Goal: Information Seeking & Learning: Learn about a topic

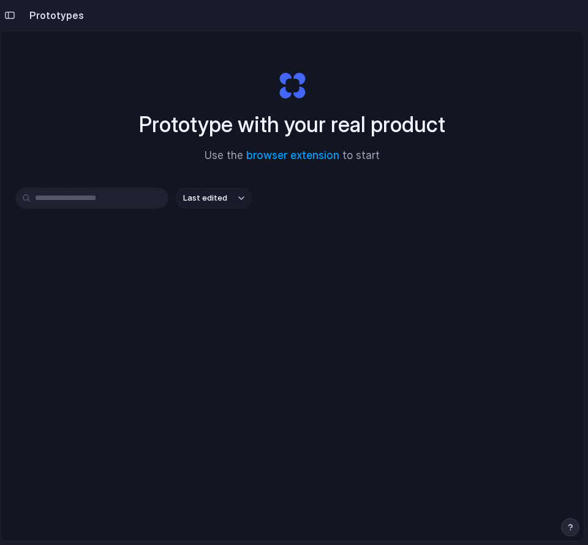
click at [105, 209] on div "Last edited" at bounding box center [291, 242] width 553 height 108
click at [133, 203] on input "text" at bounding box center [91, 198] width 153 height 21
click at [320, 155] on link "browser extension" at bounding box center [292, 155] width 93 height 12
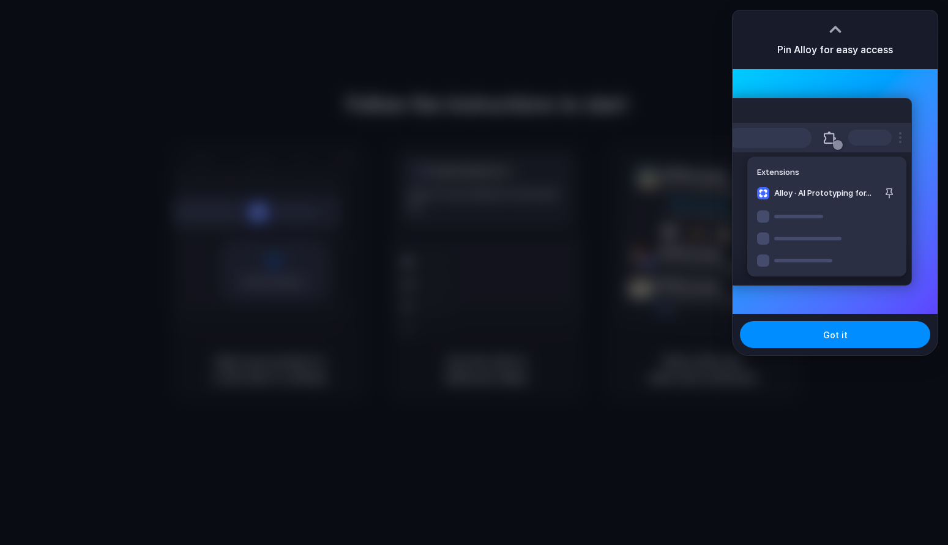
click at [844, 58] on div "Pin Alloy for easy access" at bounding box center [835, 39] width 205 height 59
click at [841, 334] on span "Got it" at bounding box center [835, 335] width 24 height 13
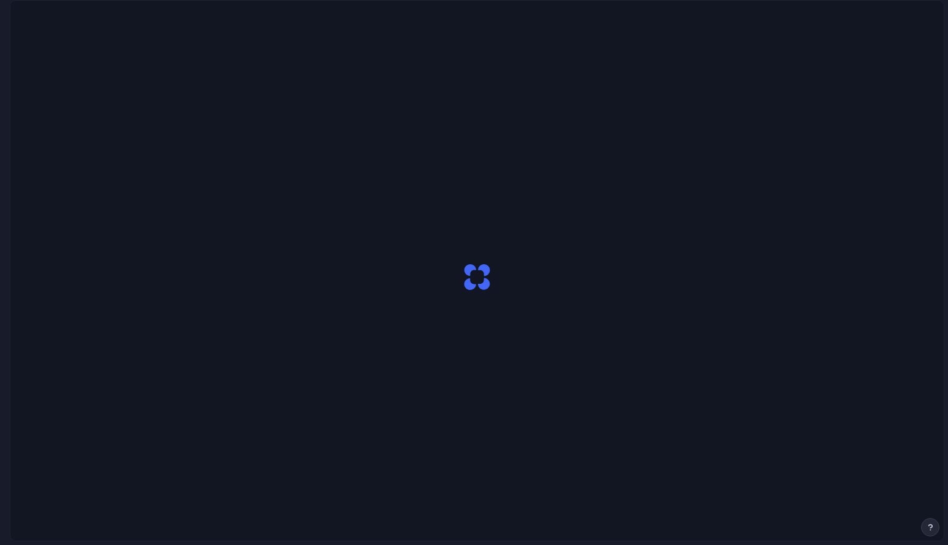
scroll to position [35, 0]
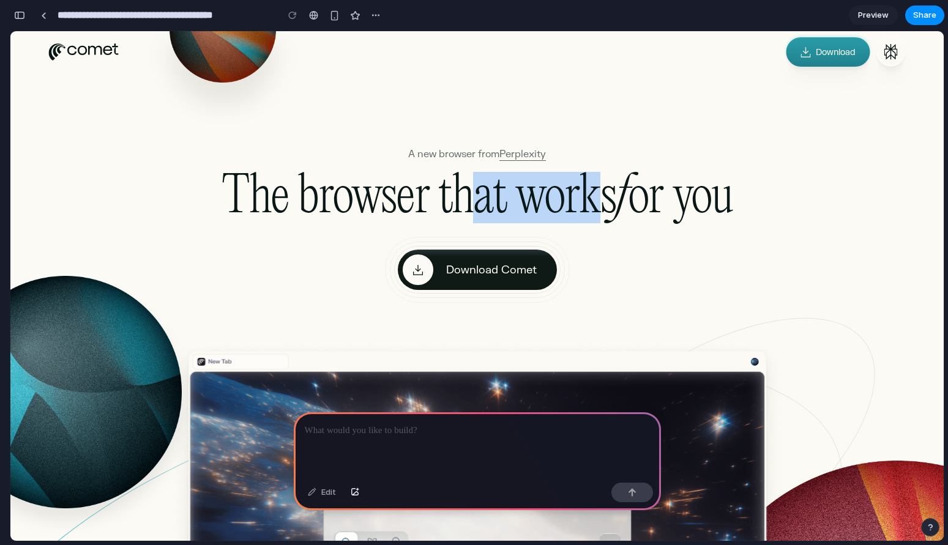
drag, startPoint x: 471, startPoint y: 182, endPoint x: 585, endPoint y: 200, distance: 115.2
click at [585, 200] on h2 "The browser that works f or you" at bounding box center [477, 197] width 735 height 49
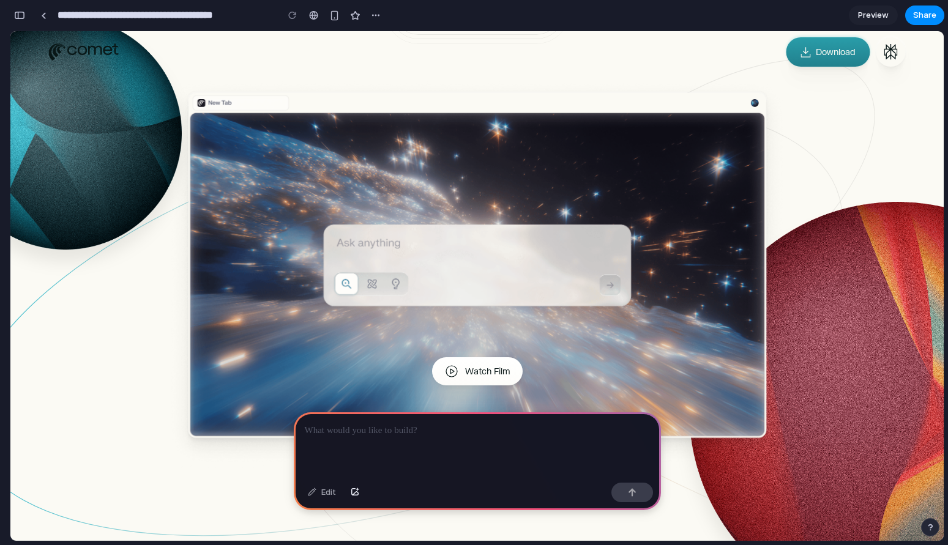
click at [380, 440] on div at bounding box center [477, 446] width 367 height 66
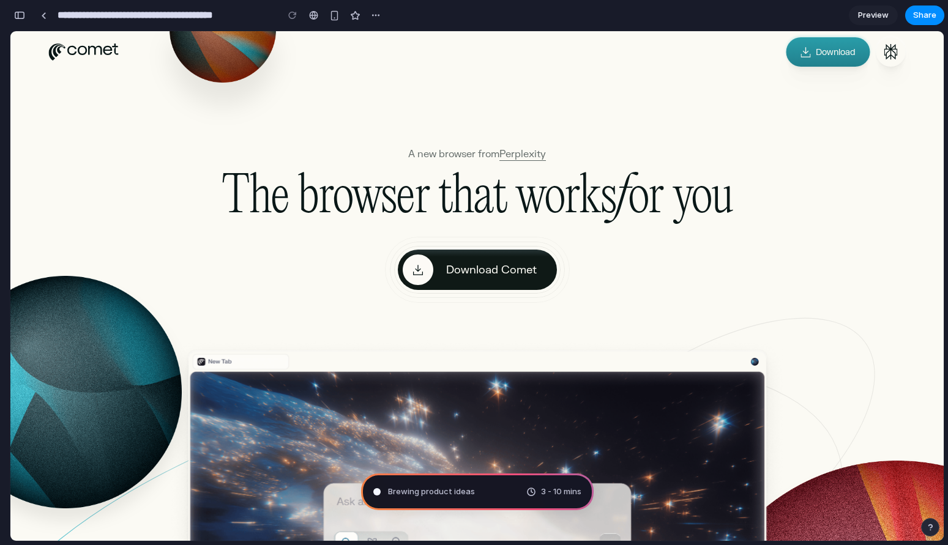
click at [348, 213] on h2 "The browser that works f or you" at bounding box center [477, 197] width 735 height 49
drag, startPoint x: 340, startPoint y: 208, endPoint x: 471, endPoint y: 205, distance: 130.4
click at [471, 205] on h2 "The browser that works f or you" at bounding box center [477, 197] width 735 height 49
click at [397, 495] on span "Brewing product ideas" at bounding box center [431, 492] width 87 height 12
click at [380, 492] on div "Brewing product ideas .." at bounding box center [425, 492] width 105 height 12
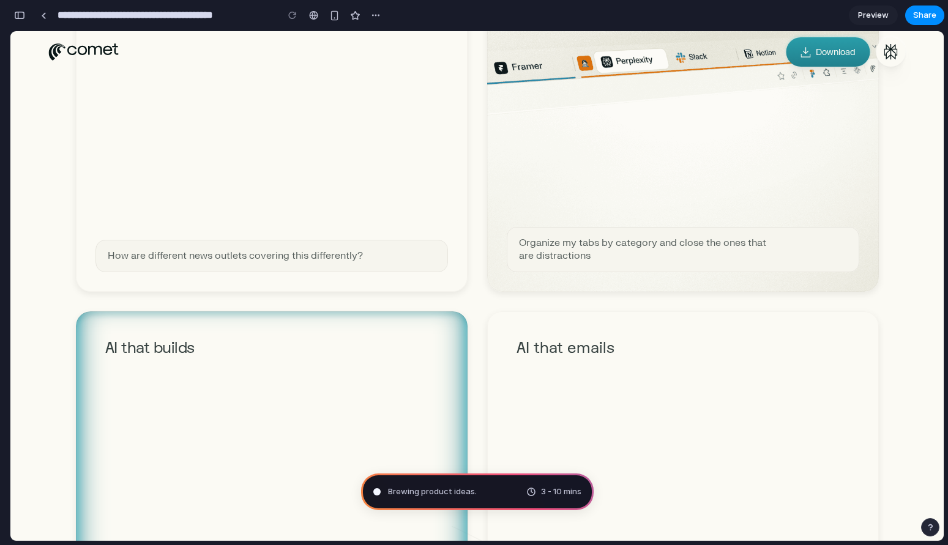
scroll to position [1419, 0]
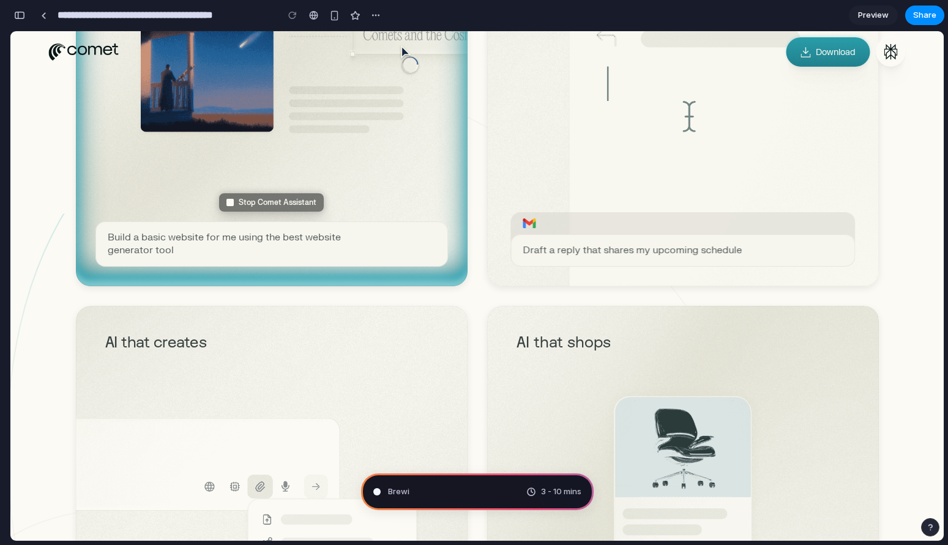
click at [928, 528] on div "button" at bounding box center [930, 527] width 9 height 9
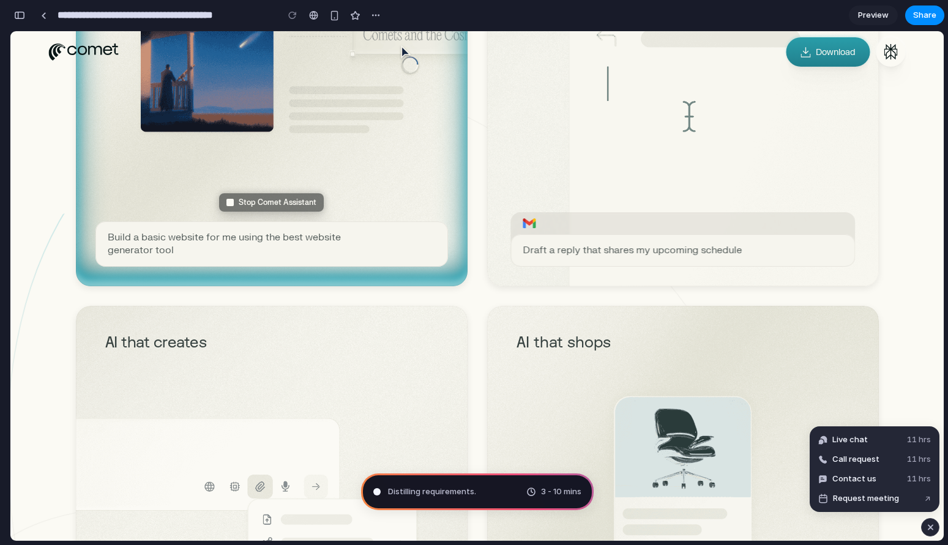
click at [928, 530] on div "button" at bounding box center [931, 527] width 10 height 15
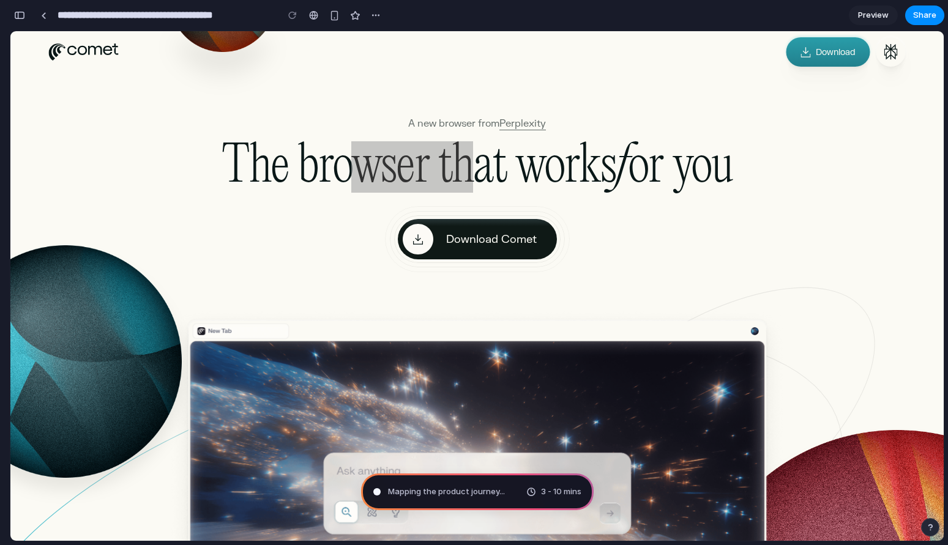
scroll to position [0, 0]
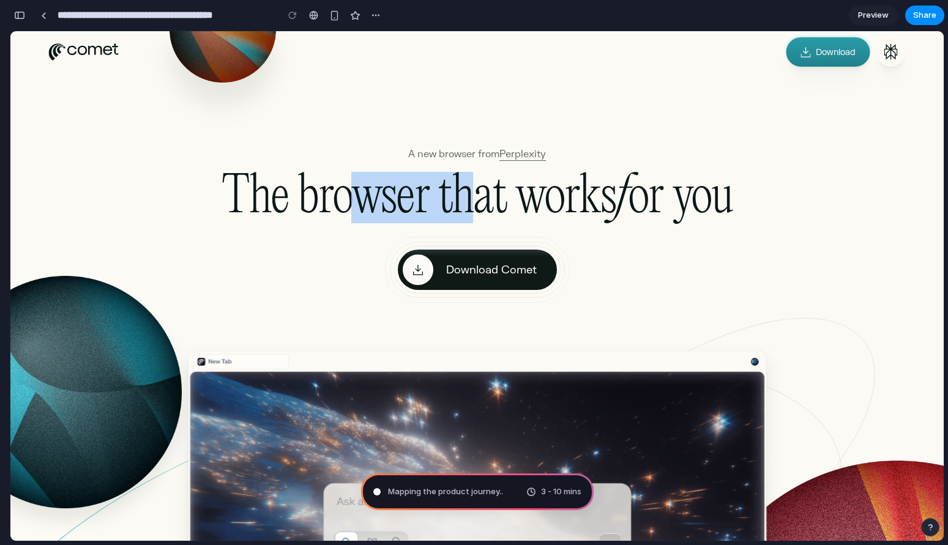
click at [413, 200] on h2 "The browser that works f or you" at bounding box center [477, 197] width 735 height 49
click at [500, 489] on div "Mapping the product journey .. 3 - 10 mins" at bounding box center [477, 492] width 233 height 37
drag, startPoint x: 482, startPoint y: 494, endPoint x: 472, endPoint y: 495, distance: 9.9
click at [478, 495] on span "Mapping the product journey .." at bounding box center [445, 492] width 115 height 12
drag, startPoint x: 462, startPoint y: 495, endPoint x: 416, endPoint y: 493, distance: 45.3
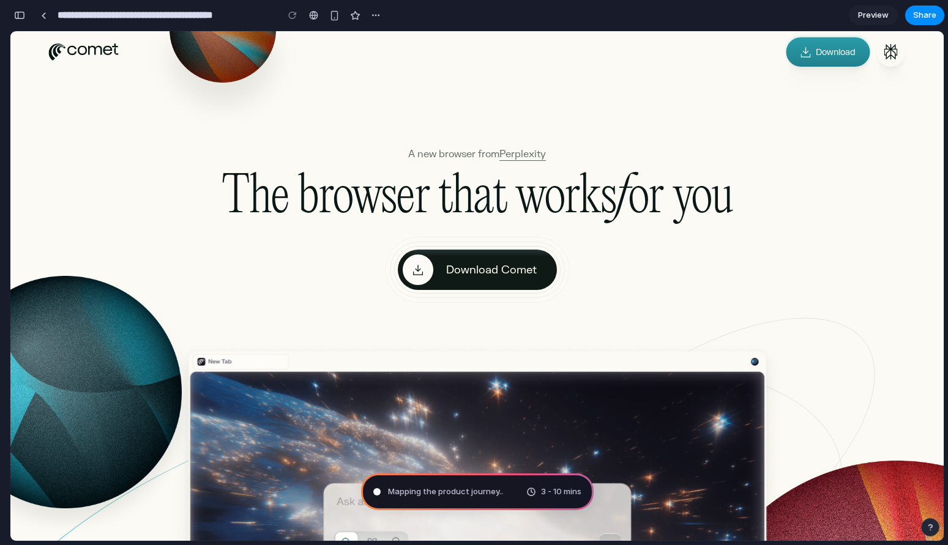
click at [459, 495] on span "Mapping the product journey .." at bounding box center [445, 492] width 115 height 12
click at [411, 493] on span "Mapping the product journey ..." at bounding box center [446, 492] width 117 height 12
type input "**********"
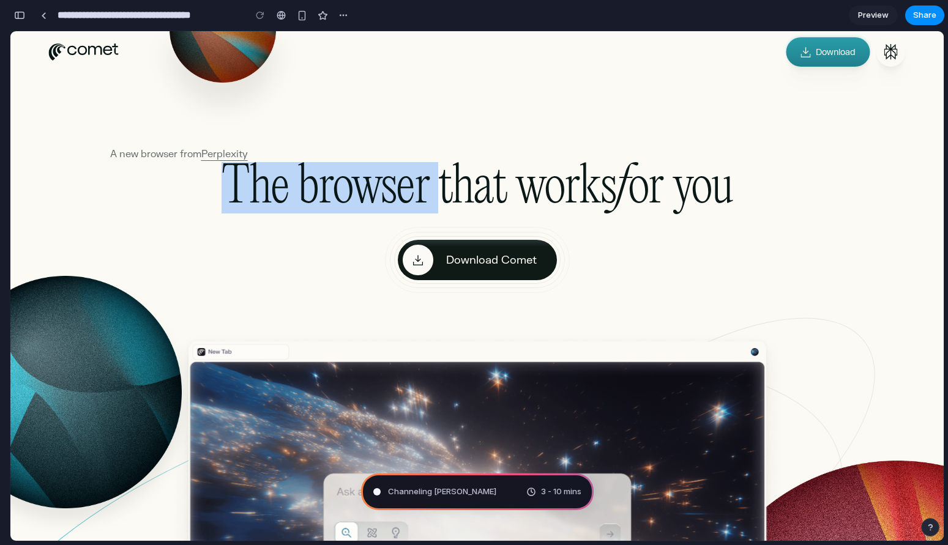
scroll to position [405, 0]
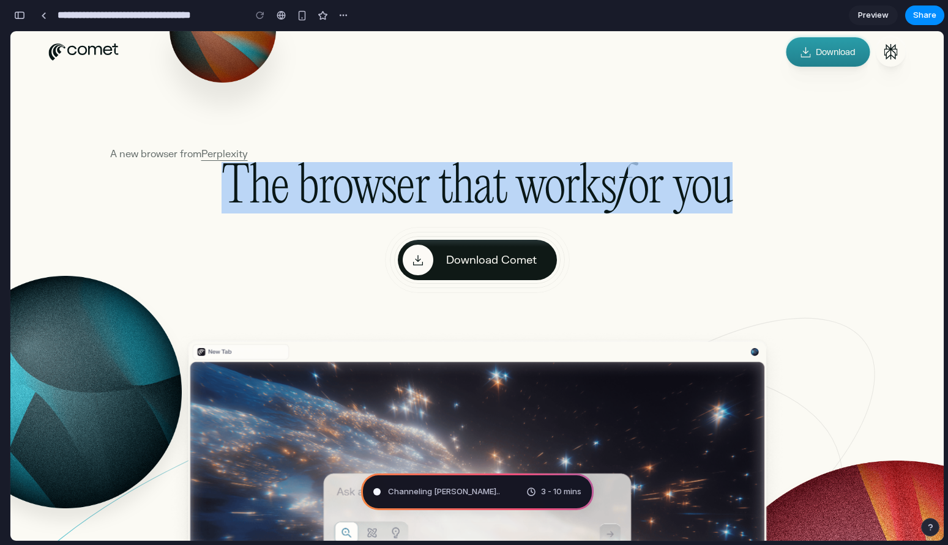
drag, startPoint x: 84, startPoint y: 144, endPoint x: 748, endPoint y: 220, distance: 668.7
click at [748, 220] on div "A new browser from Perplexity The browser that works f or you Download Comet Wa…" at bounding box center [477, 423] width 934 height 785
click at [748, 220] on div "A new browser from Perplexity The browser that works f or you Download Comet" at bounding box center [477, 223] width 735 height 148
drag, startPoint x: 705, startPoint y: 211, endPoint x: 236, endPoint y: 209, distance: 469.6
click at [236, 209] on h2 "The browser that works f or you" at bounding box center [477, 187] width 735 height 49
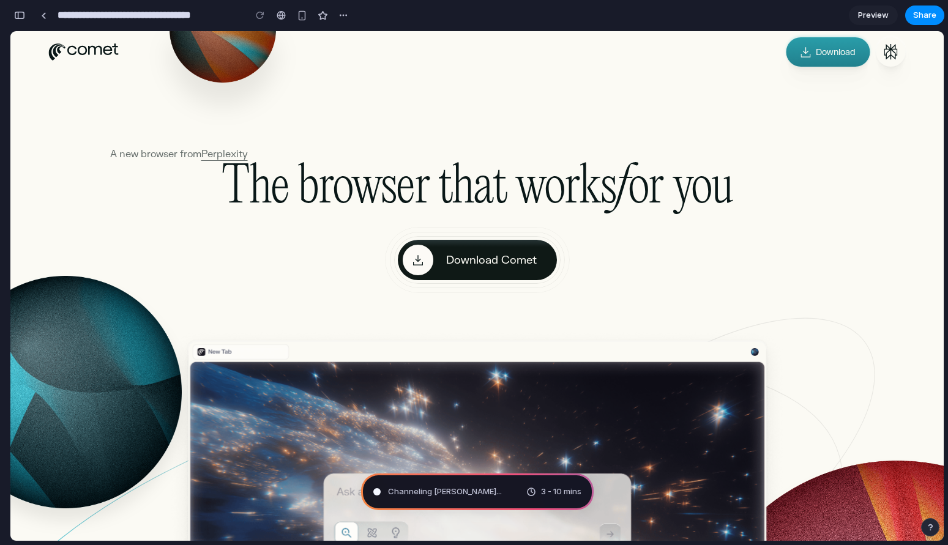
click at [236, 209] on h2 "The browser that works f or you" at bounding box center [477, 187] width 735 height 49
click at [201, 352] on img at bounding box center [477, 522] width 612 height 392
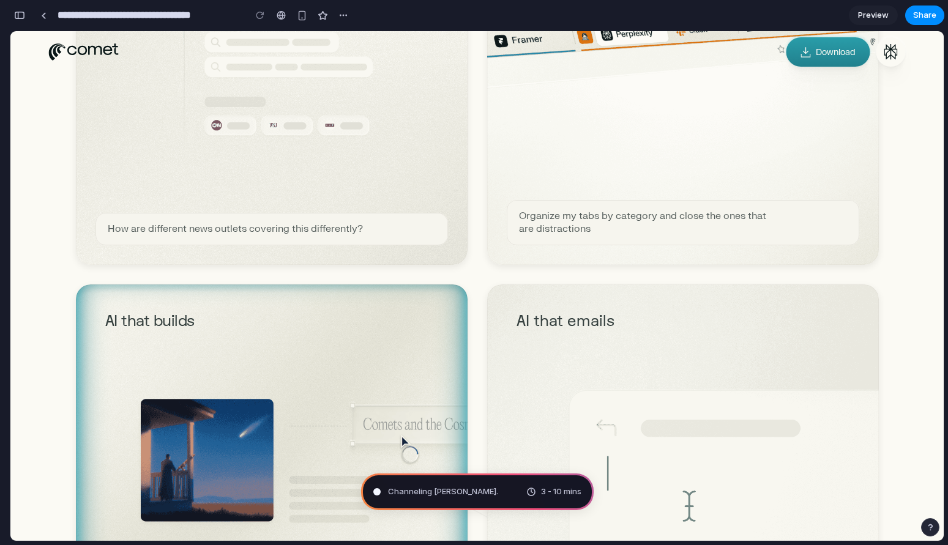
click at [441, 474] on div "Channeling Steve Jobs . 3 - 10 mins" at bounding box center [477, 492] width 233 height 37
drag, startPoint x: 433, startPoint y: 489, endPoint x: 416, endPoint y: 474, distance: 22.2
click at [432, 489] on span "Channeling Steve Jobs ..." at bounding box center [445, 492] width 114 height 12
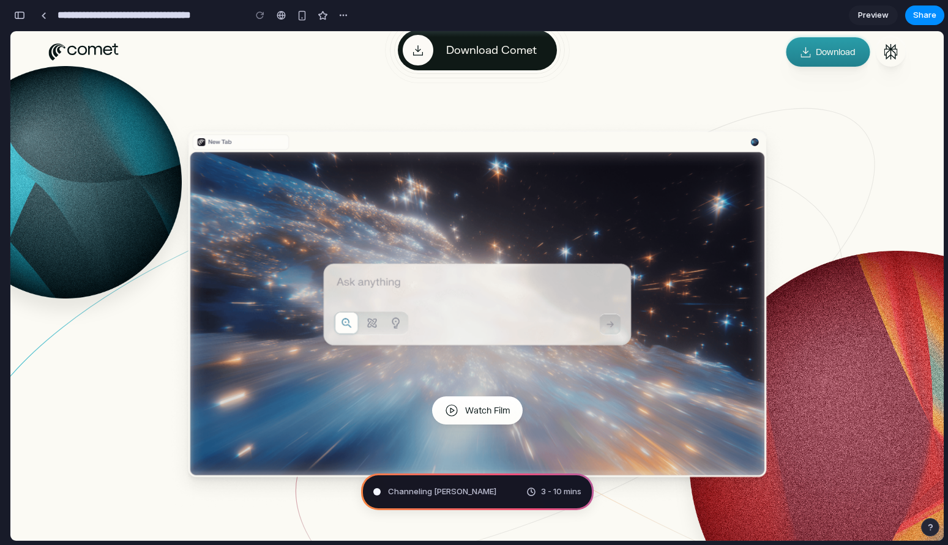
scroll to position [0, 0]
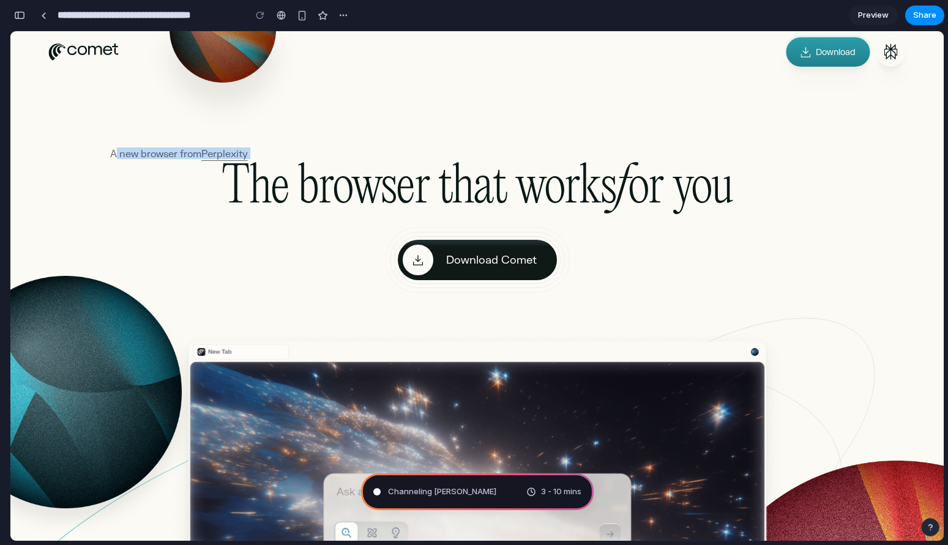
drag, startPoint x: 111, startPoint y: 159, endPoint x: 342, endPoint y: 153, distance: 230.9
click at [342, 153] on div "A new browser from Perplexity The browser that works f or you Download Comet" at bounding box center [477, 223] width 735 height 148
click at [342, 163] on h2 "The browser that works f or you" at bounding box center [477, 187] width 735 height 49
drag, startPoint x: 339, startPoint y: 177, endPoint x: 363, endPoint y: 178, distance: 23.9
click at [339, 178] on h2 "The browser that works f or you" at bounding box center [477, 187] width 735 height 49
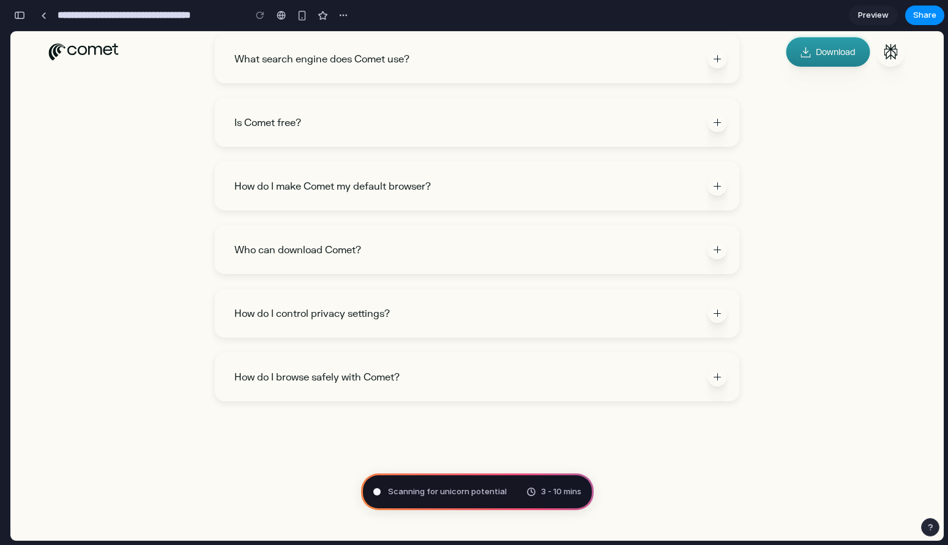
scroll to position [3703, 0]
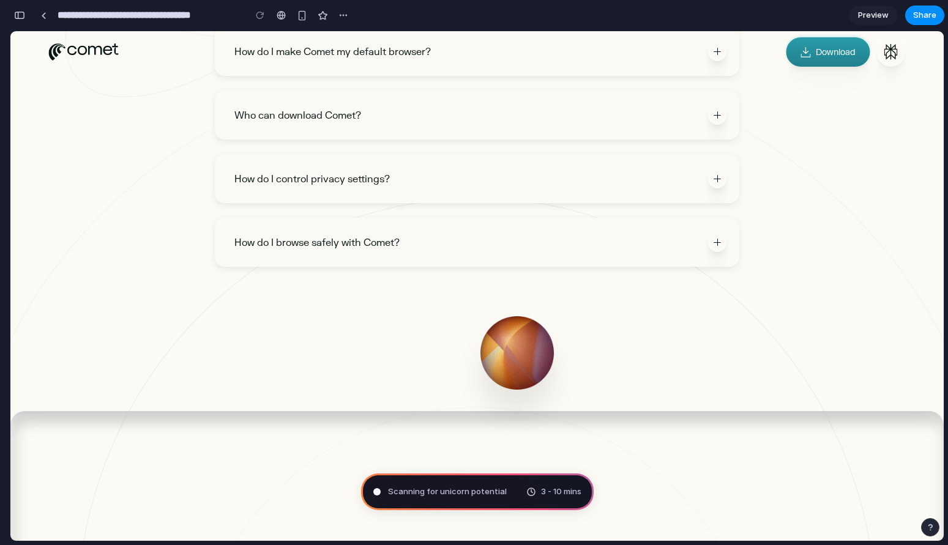
click at [501, 266] on div "How do I browse safely with Comet?" at bounding box center [477, 242] width 525 height 49
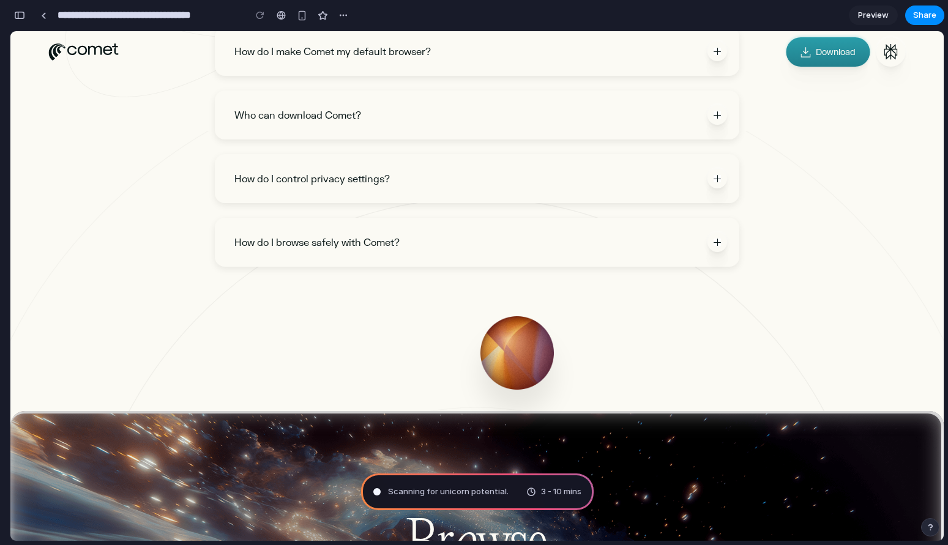
click at [491, 247] on h6 "How do I browse safely with Comet?" at bounding box center [463, 242] width 459 height 12
click at [695, 181] on div "How do I control privacy settings?" at bounding box center [480, 178] width 493 height 39
click at [714, 181] on div at bounding box center [717, 178] width 7 height 7
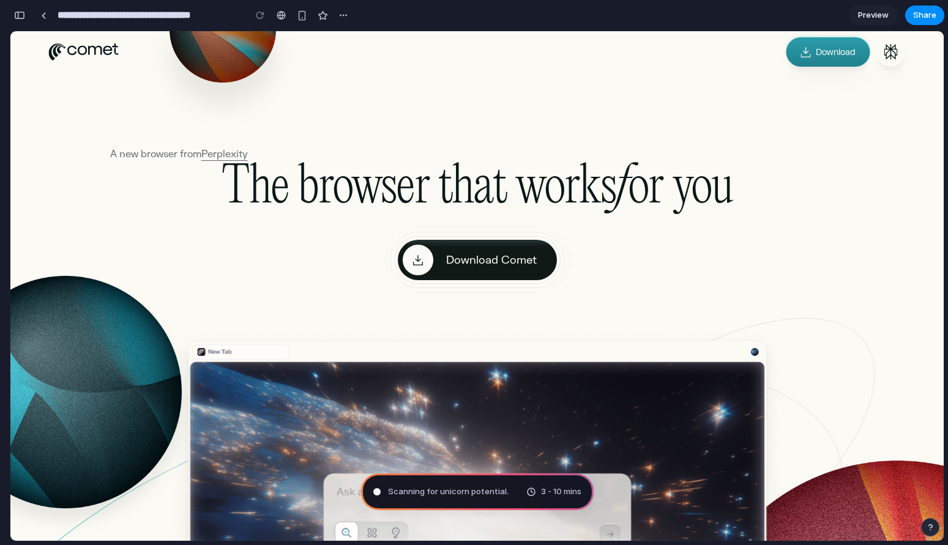
scroll to position [40, 0]
